Goal: Find specific page/section: Find specific page/section

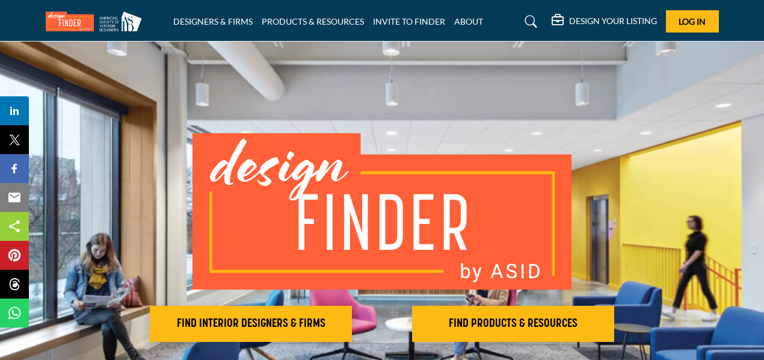
click at [273, 316] on h2 "FIND INTERIOR DESIGNERS & FIRMS" at bounding box center [250, 323] width 195 height 14
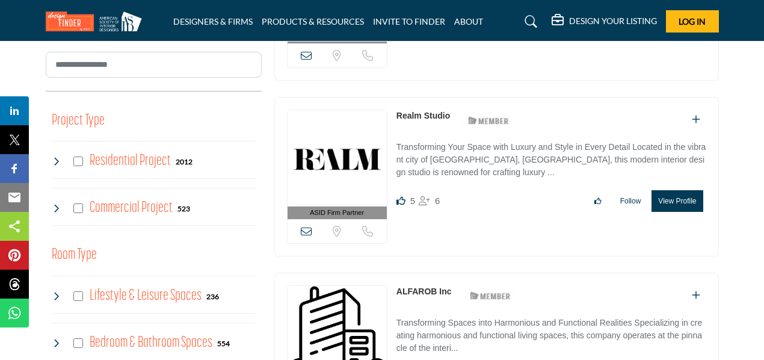
scroll to position [417, 0]
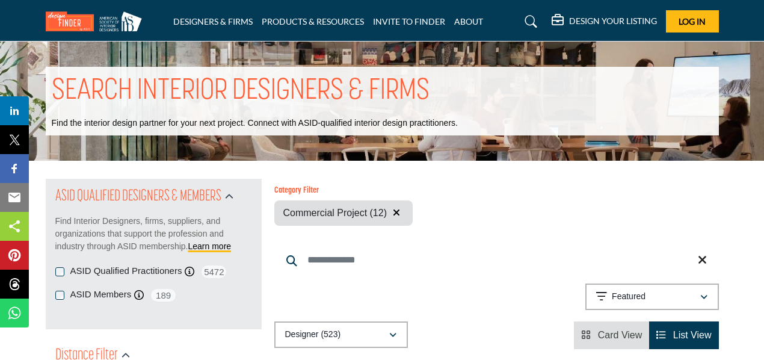
scroll to position [120, 0]
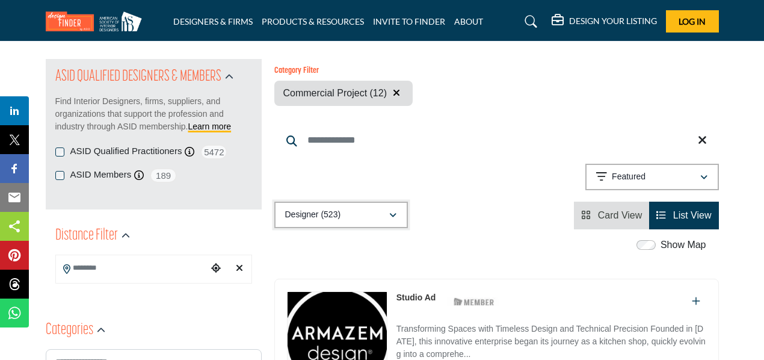
click at [315, 215] on p "Designer (523)" at bounding box center [313, 215] width 56 height 12
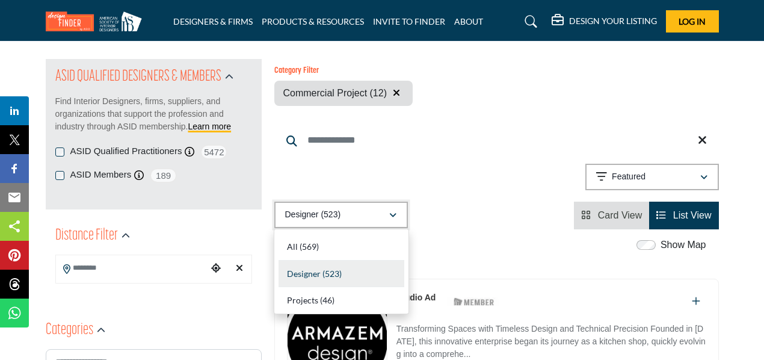
click at [355, 218] on div "Designer (523)" at bounding box center [336, 214] width 103 height 14
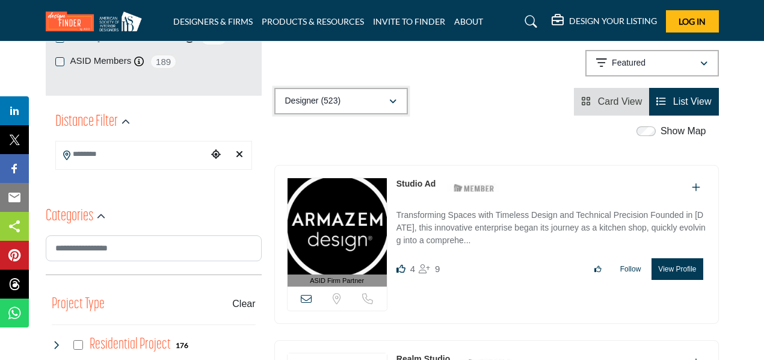
scroll to position [242, 0]
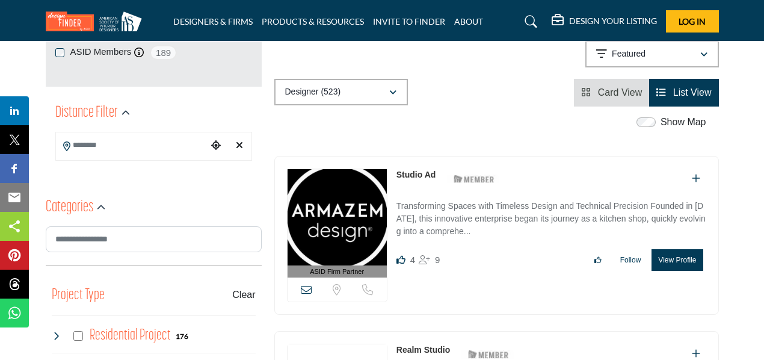
click at [613, 88] on span "Card View" at bounding box center [620, 92] width 45 height 10
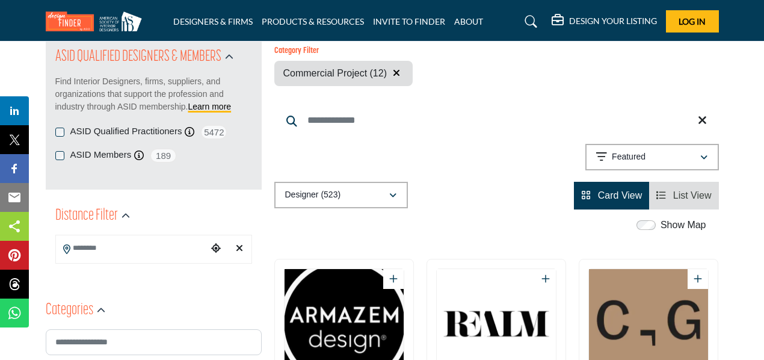
scroll to position [140, 0]
click at [690, 167] on button "Featured" at bounding box center [652, 156] width 134 height 26
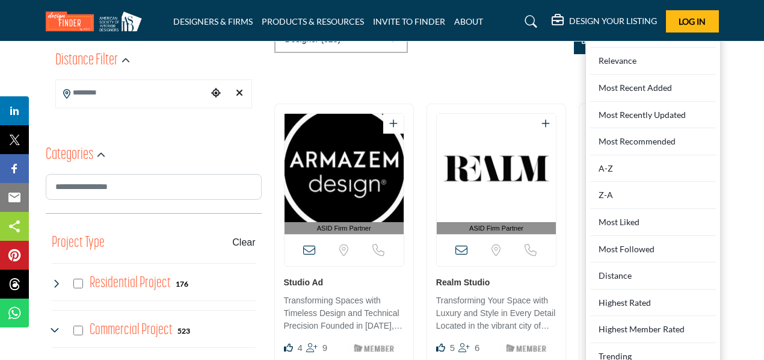
click at [627, 224] on div "Most Liked" at bounding box center [653, 222] width 126 height 27
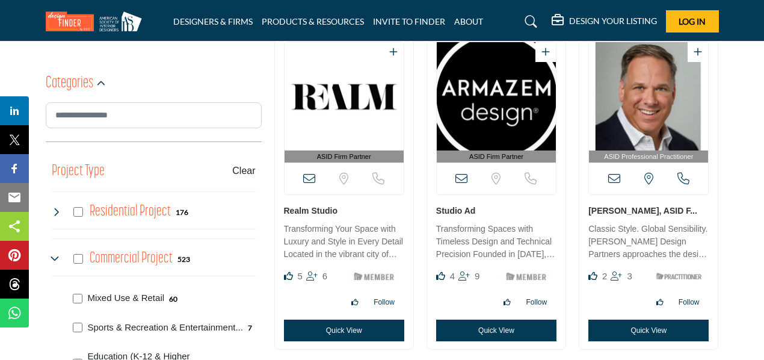
scroll to position [367, 0]
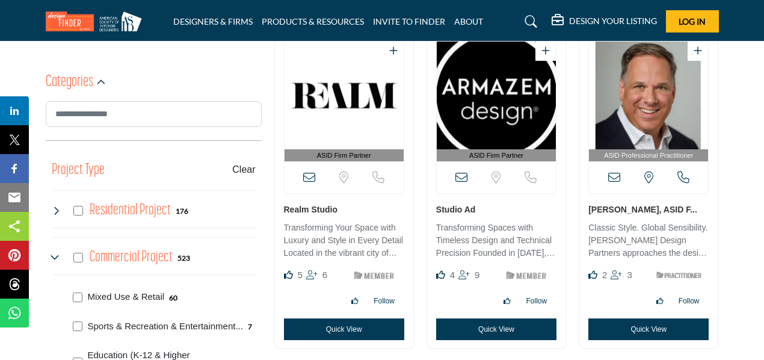
click at [480, 240] on p "Transforming Spaces with Timeless Design and Technical Precision Founded in 200…" at bounding box center [496, 241] width 120 height 40
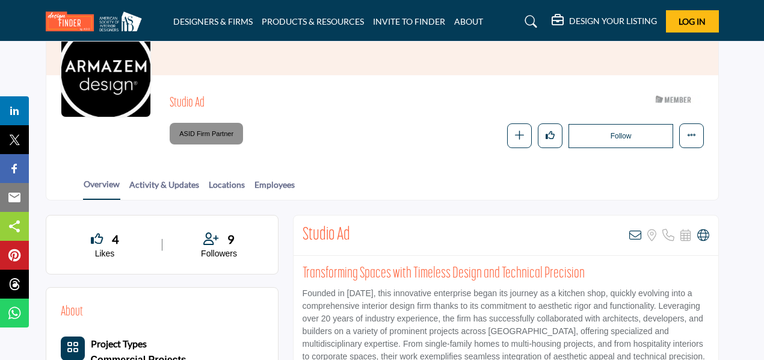
scroll to position [120, 0]
click at [248, 180] on div "Overview Activity & Updates Locations Employees" at bounding box center [397, 181] width 642 height 37
click at [263, 186] on link "Employees" at bounding box center [274, 189] width 41 height 21
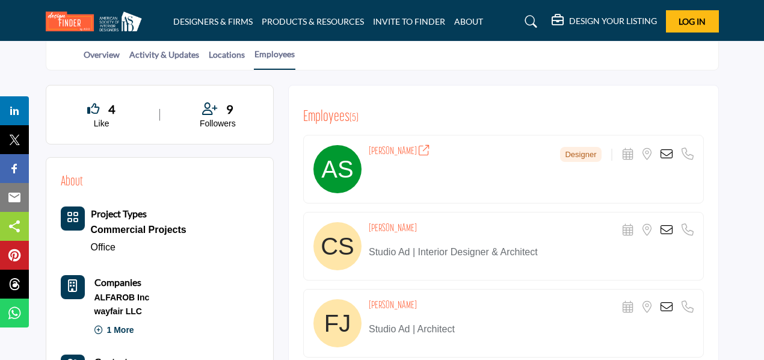
scroll to position [298, 0]
